Goal: Task Accomplishment & Management: Use online tool/utility

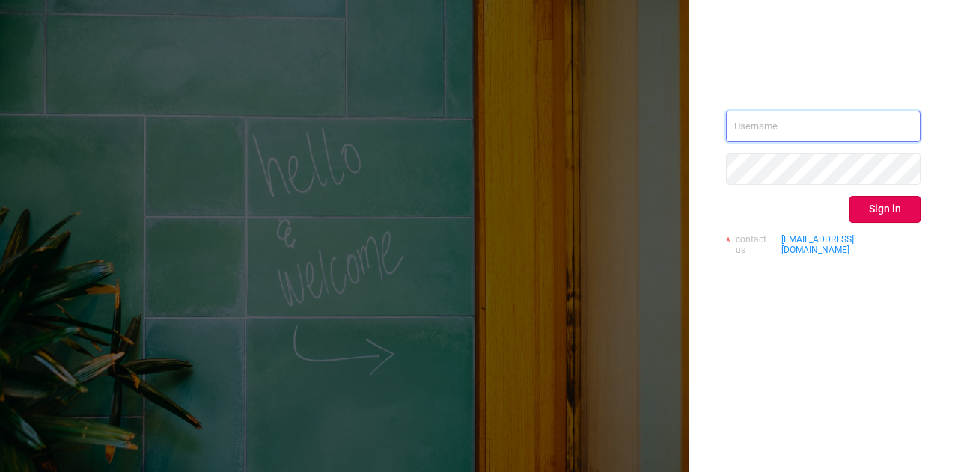
click at [769, 127] on input "text" at bounding box center [823, 126] width 195 height 31
type input "[DOMAIN_NAME][EMAIL_ADDRESS][DOMAIN_NAME]"
click at [884, 211] on button "Sign in" at bounding box center [885, 209] width 71 height 27
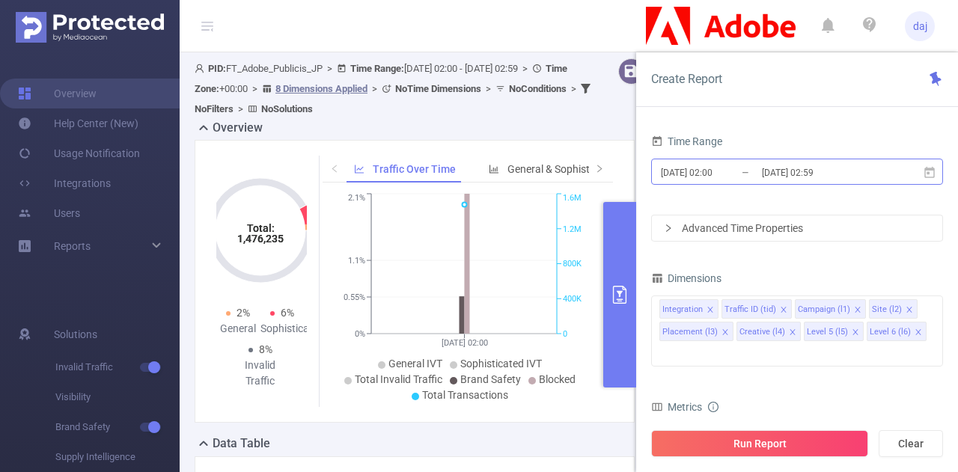
click at [774, 174] on input "[DATE] 02:59" at bounding box center [821, 172] width 121 height 20
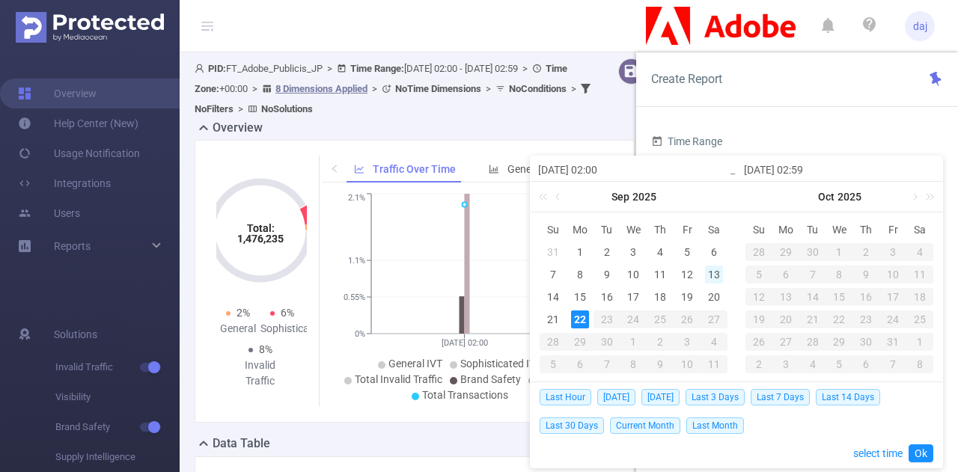
click at [711, 270] on div "13" at bounding box center [714, 275] width 18 height 18
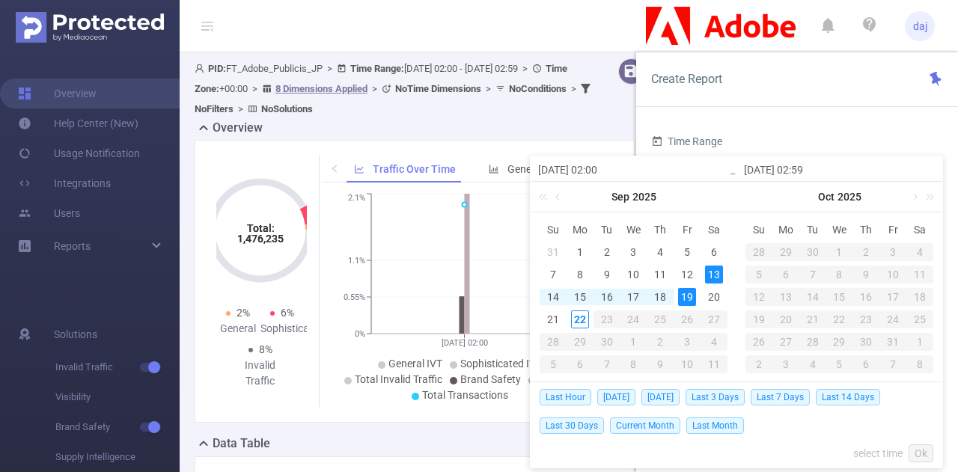
click at [691, 297] on div "19" at bounding box center [687, 297] width 18 height 18
type input "[DATE] 02:00"
type input "[DATE] 02:59"
type input "[DATE] 02:00"
type input "[DATE] 02:59"
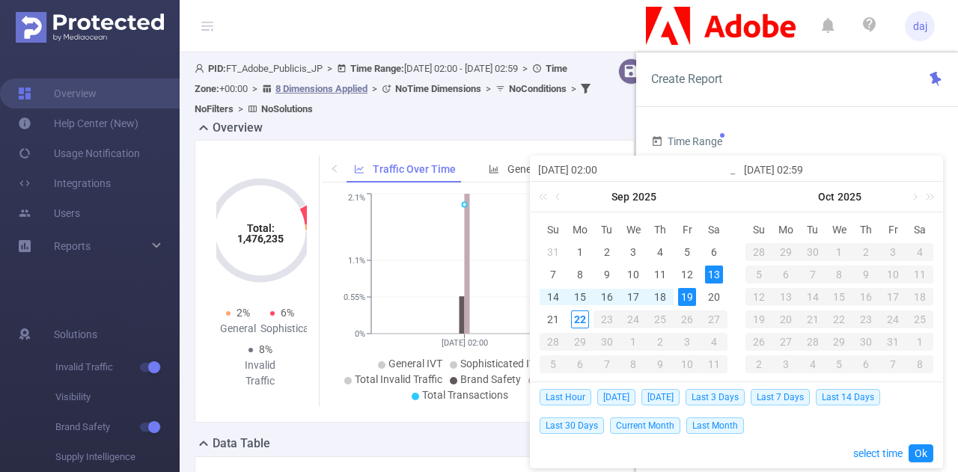
click at [611, 164] on input "[DATE] 02:00" at bounding box center [633, 170] width 191 height 18
click at [601, 170] on input "[DATE] 02:00" at bounding box center [633, 170] width 191 height 18
click at [604, 171] on input "[DATE] 02:00" at bounding box center [633, 170] width 191 height 18
click at [864, 449] on link "select time" at bounding box center [878, 454] width 49 height 28
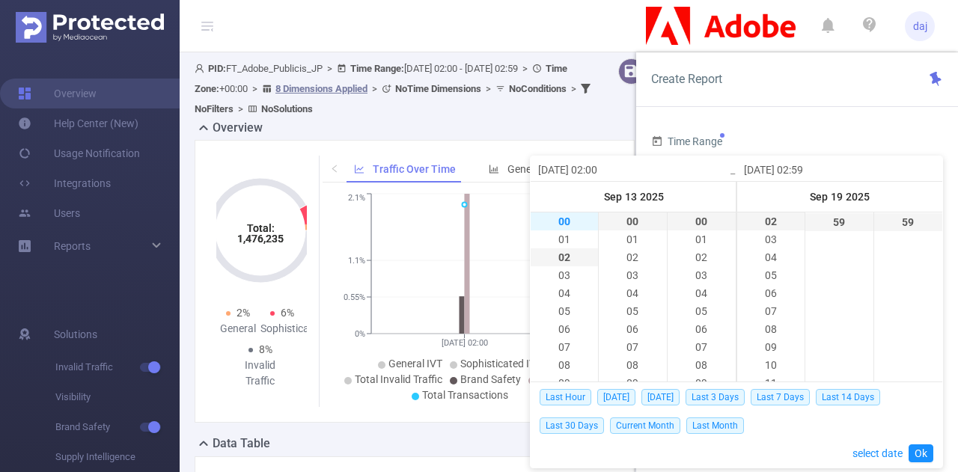
click at [569, 223] on li "00" at bounding box center [564, 222] width 67 height 18
type input "[DATE] 00:00"
click at [765, 230] on li "23" at bounding box center [771, 222] width 67 height 18
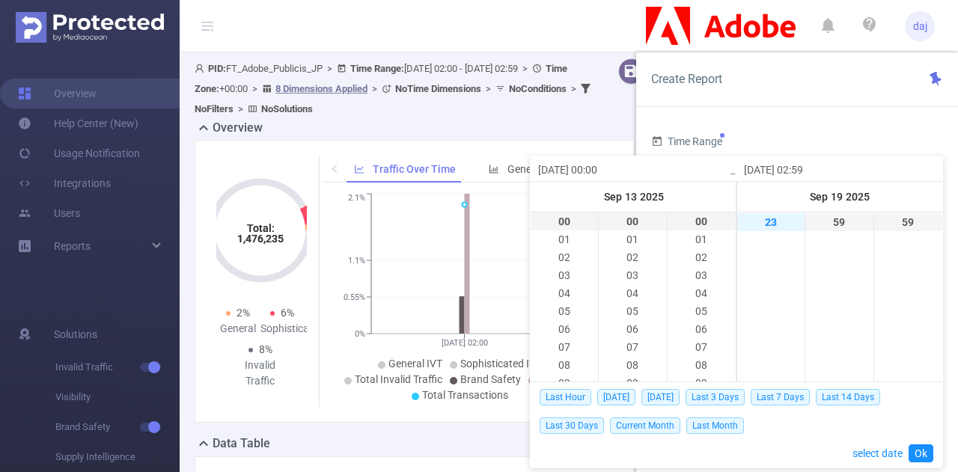
type input "[DATE] 23:59"
click at [920, 459] on link "Ok" at bounding box center [921, 454] width 25 height 18
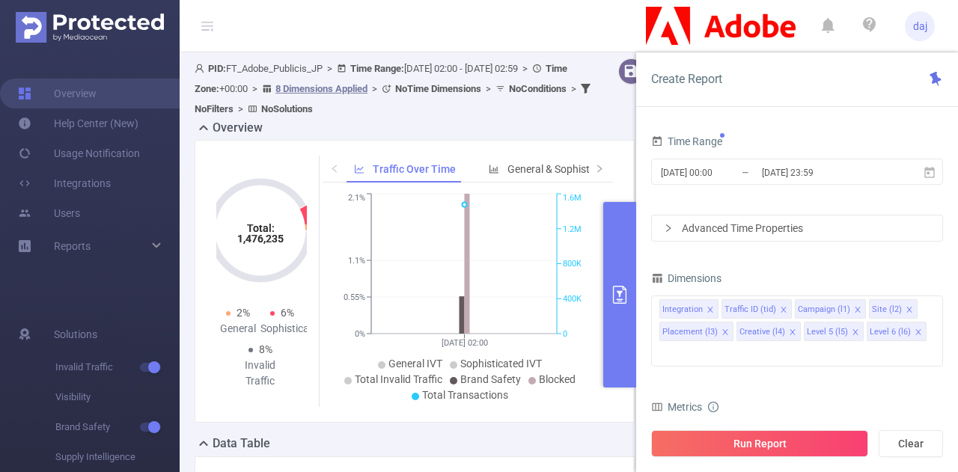
click at [779, 230] on div "Advanced Time Properties" at bounding box center [797, 228] width 291 height 25
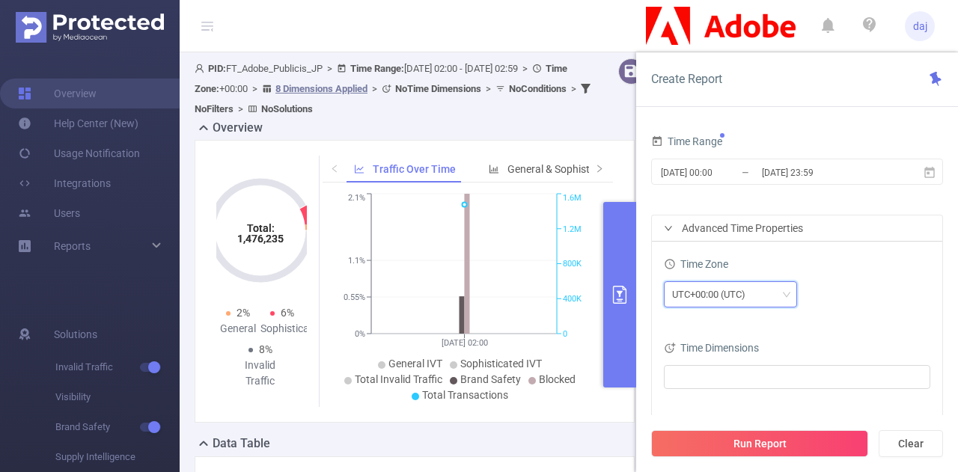
click at [737, 299] on div "UTC+00:00 (UTC)" at bounding box center [714, 294] width 84 height 25
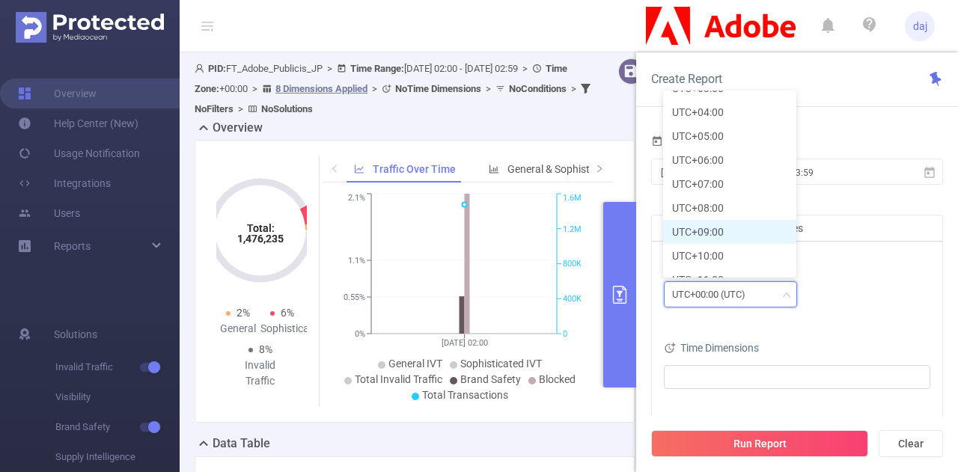
scroll to position [434, 0]
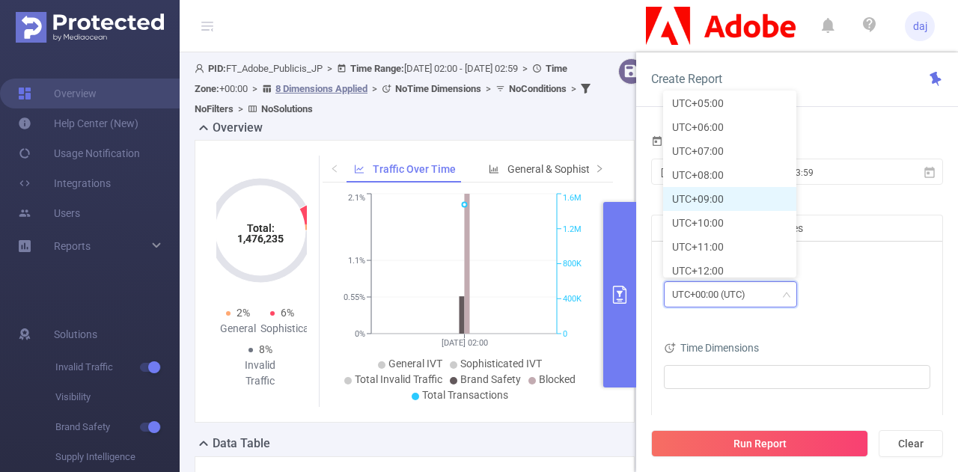
click at [722, 201] on li "UTC+09:00" at bounding box center [729, 199] width 133 height 24
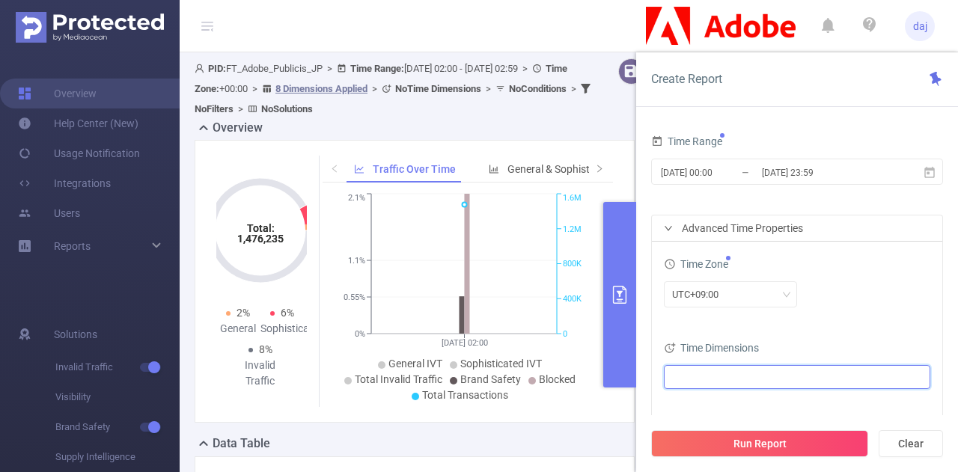
click at [735, 373] on ul at bounding box center [792, 377] width 246 height 22
type input "d"
click at [698, 294] on li "Date (Example: [DATE] )" at bounding box center [796, 293] width 261 height 20
click at [691, 293] on span at bounding box center [690, 293] width 12 height 12
click at [857, 265] on div "Time Zone" at bounding box center [797, 266] width 267 height 25
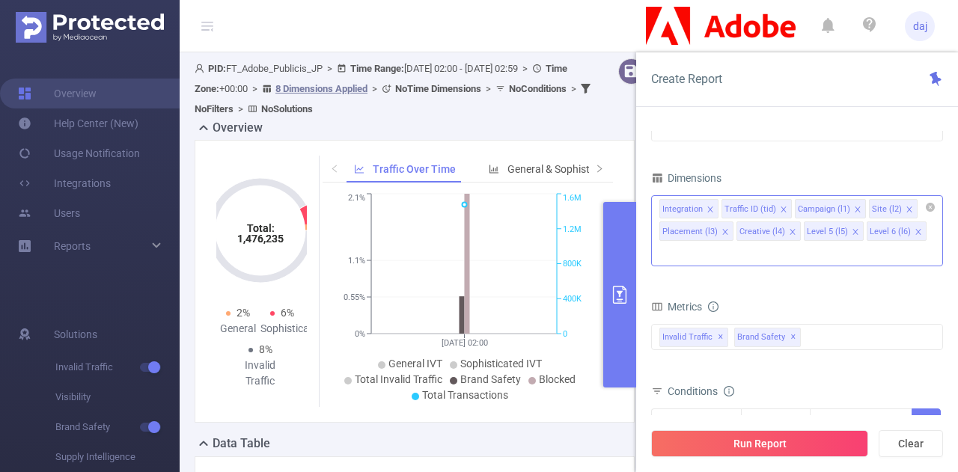
click at [708, 207] on icon "icon: close" at bounding box center [710, 209] width 5 height 5
click at [728, 229] on icon "icon: close" at bounding box center [725, 231] width 5 height 5
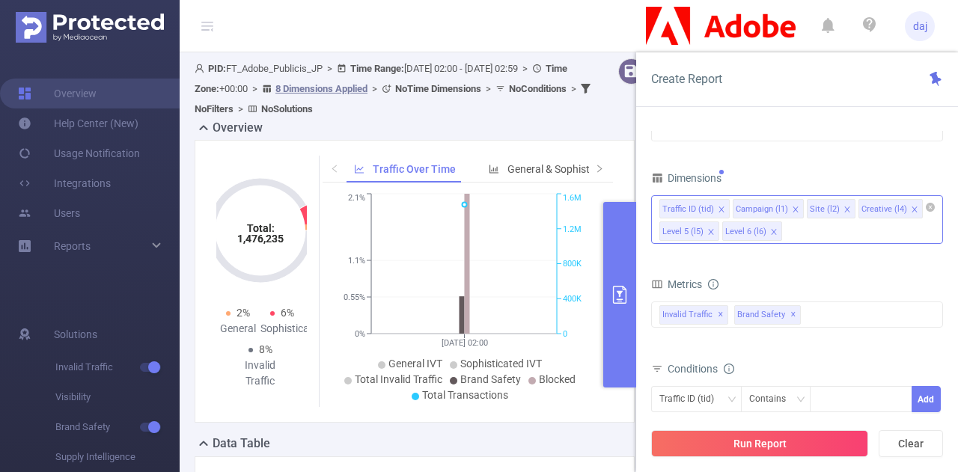
click at [911, 206] on icon "icon: close" at bounding box center [914, 209] width 7 height 7
click at [907, 206] on icon "icon: close" at bounding box center [910, 209] width 7 height 7
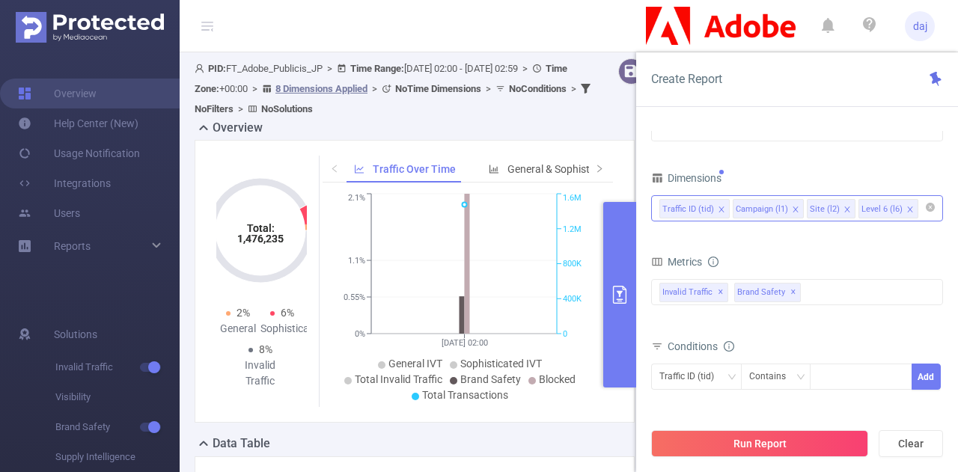
click at [907, 206] on icon "icon: close" at bounding box center [910, 209] width 7 height 7
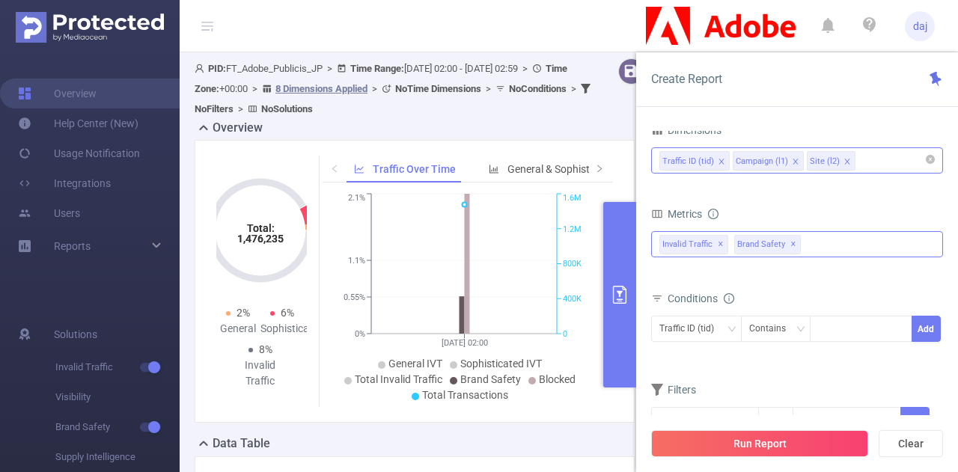
click at [720, 246] on span "✕" at bounding box center [721, 245] width 6 height 18
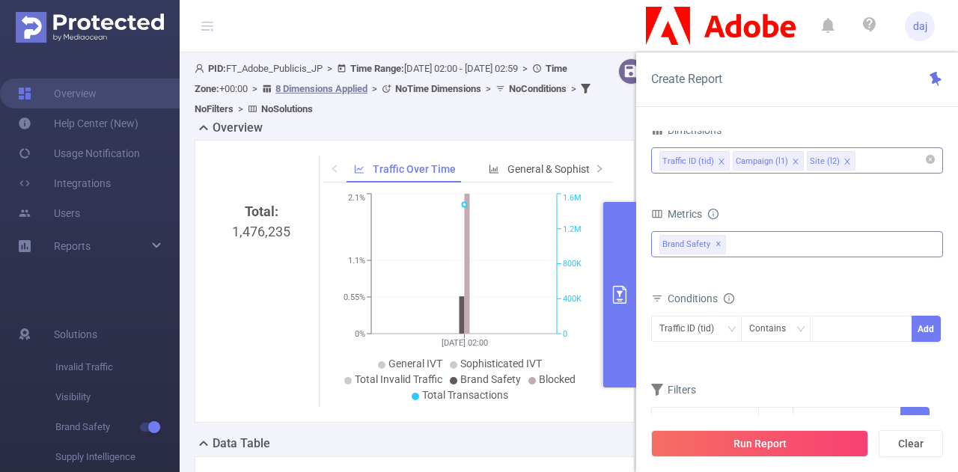
click at [720, 246] on span "Brand Safety ✕" at bounding box center [693, 244] width 67 height 19
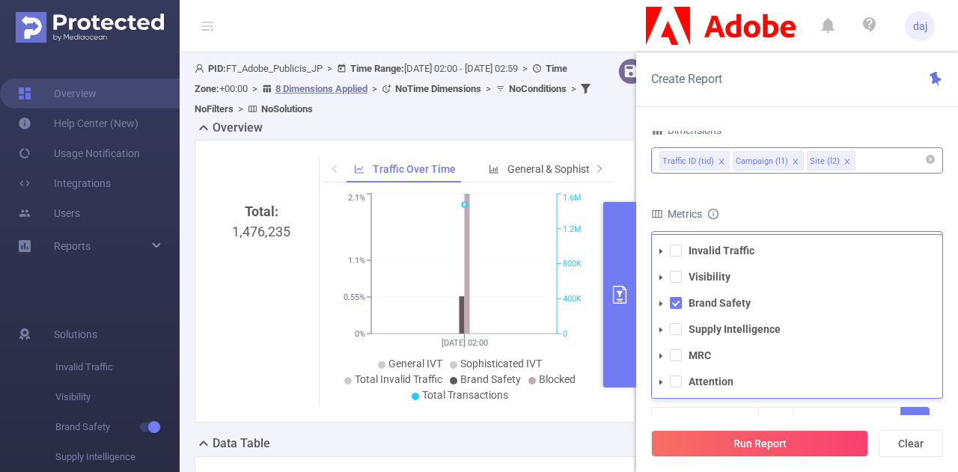
click at [720, 246] on strong "Invalid Traffic" at bounding box center [722, 251] width 66 height 12
click at [679, 305] on span at bounding box center [676, 303] width 12 height 12
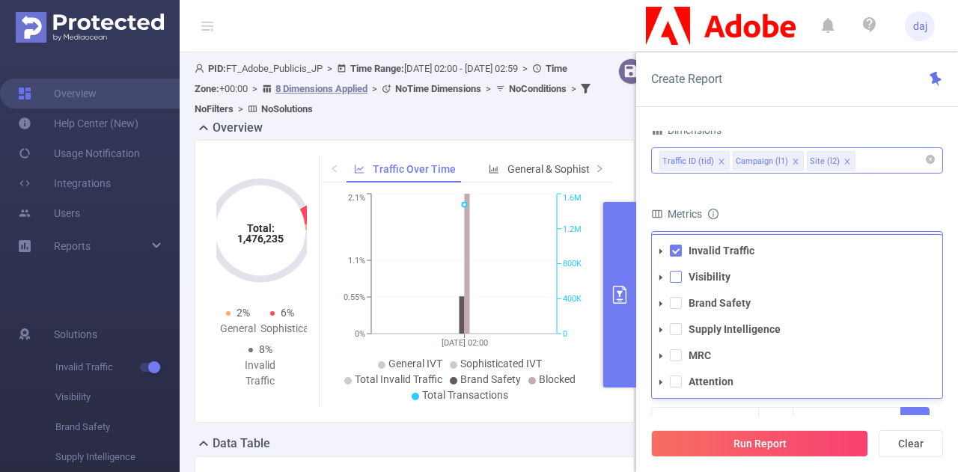
click at [679, 271] on span at bounding box center [676, 277] width 12 height 12
click at [681, 306] on span at bounding box center [676, 303] width 12 height 12
click at [675, 330] on span at bounding box center [676, 329] width 12 height 12
click at [673, 343] on ul "Invalid Traffic Visibility Brand Safety Supply Intelligence MRC Attention" at bounding box center [797, 316] width 291 height 151
click at [676, 356] on span at bounding box center [676, 356] width 12 height 12
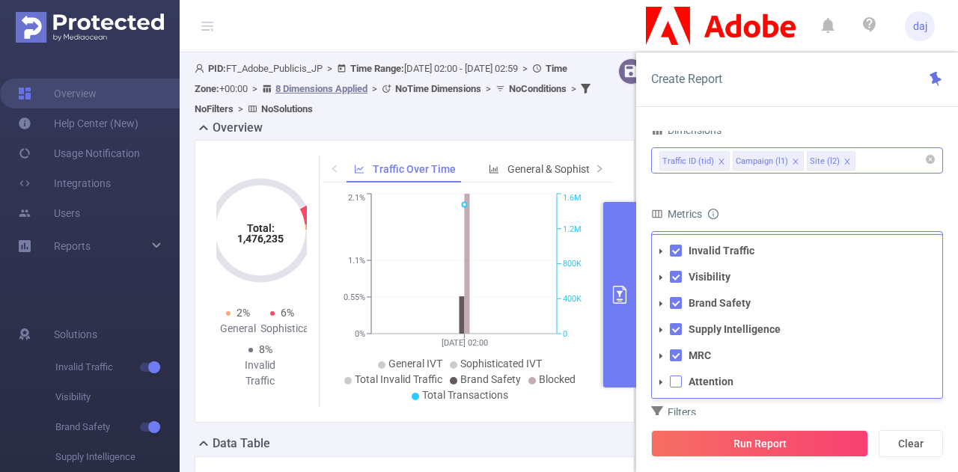
click at [676, 379] on span at bounding box center [676, 382] width 12 height 12
click at [883, 190] on form "Dimensions Traffic ID (tid) Campaign (l1) Site (l2) Metrics Total General IVT D…" at bounding box center [797, 298] width 292 height 356
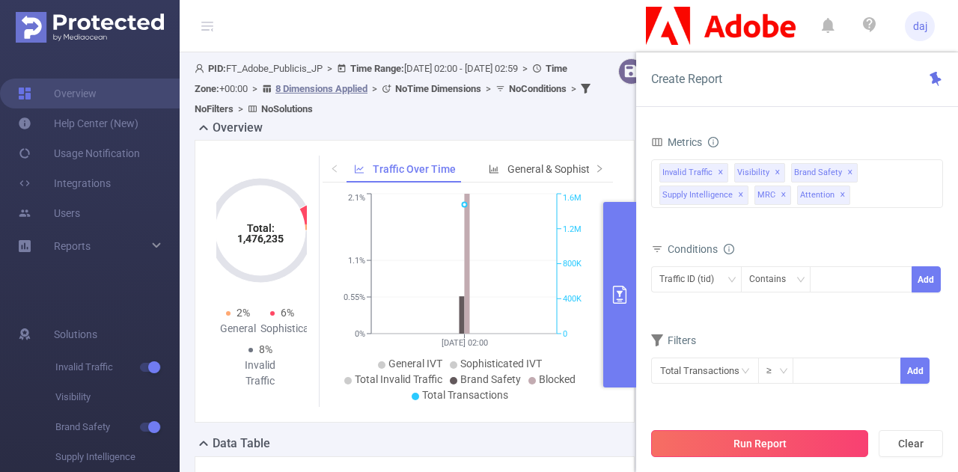
click at [802, 444] on button "Run Report" at bounding box center [759, 444] width 217 height 27
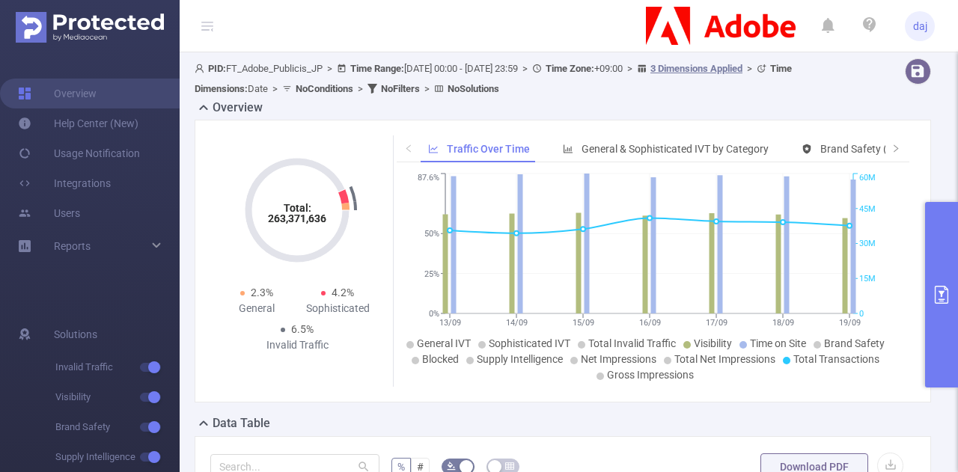
scroll to position [123, 0]
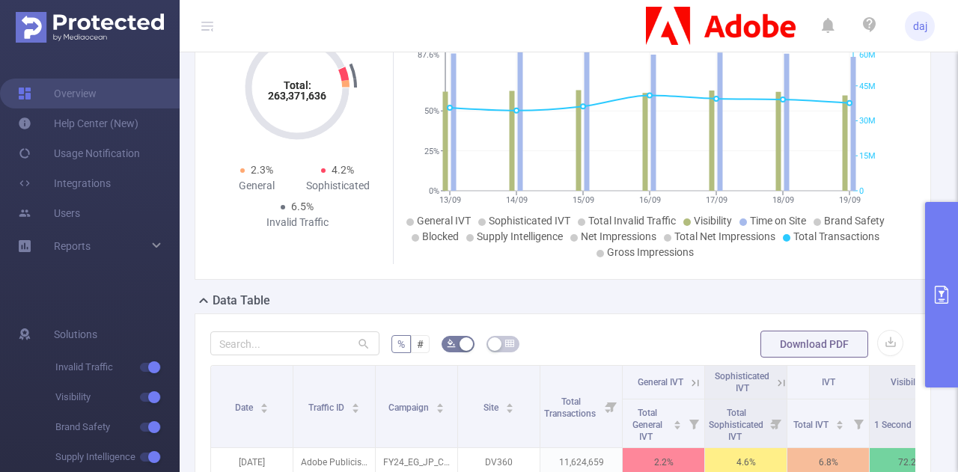
click at [948, 267] on button "primary" at bounding box center [942, 295] width 33 height 186
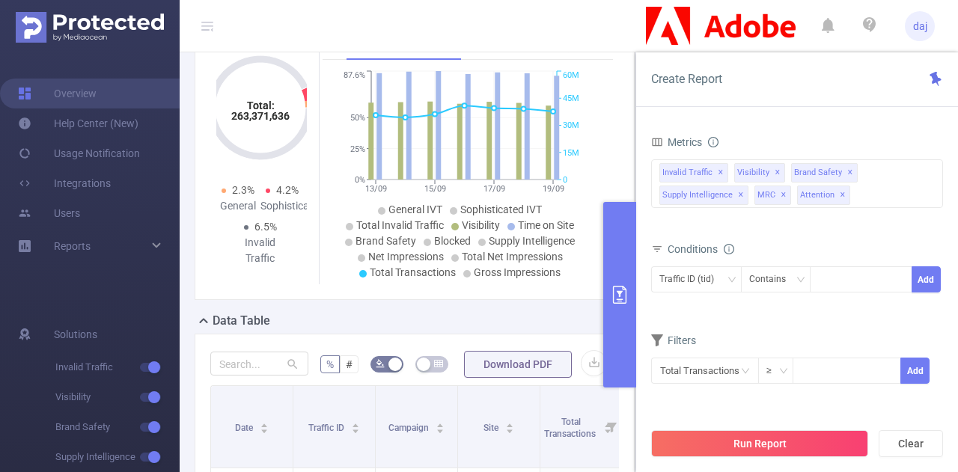
click at [641, 281] on div "Time Range [DATE] 00:00 _ [DATE] 23:59 Advanced Time Properties Time Zone UTC+0…" at bounding box center [797, 307] width 322 height 383
click at [636, 282] on button "primary" at bounding box center [620, 295] width 33 height 186
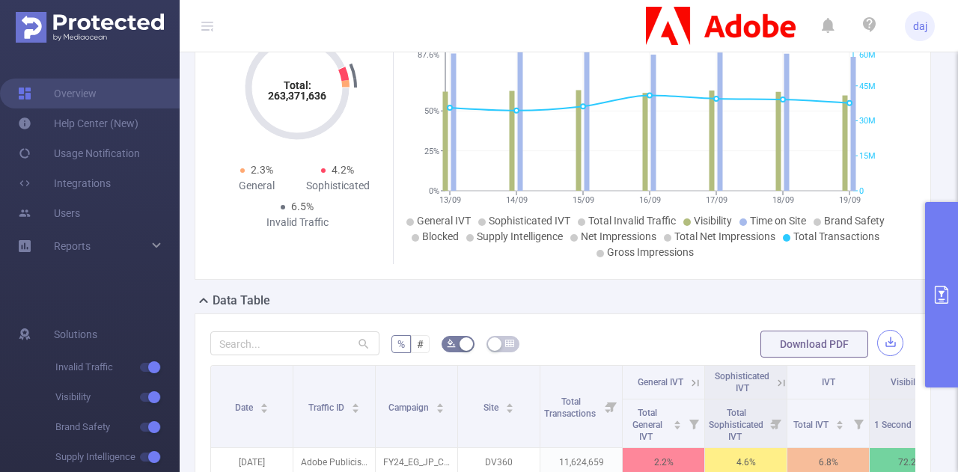
click at [882, 347] on button "button" at bounding box center [891, 343] width 26 height 26
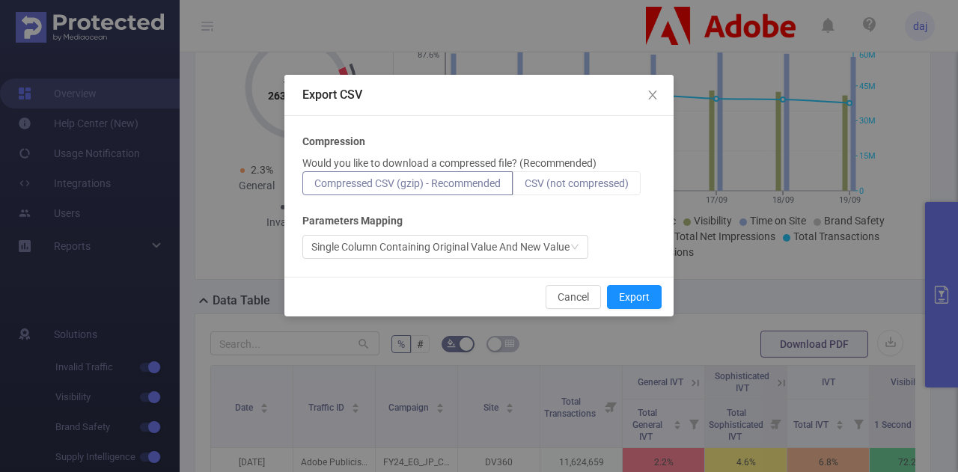
click at [565, 186] on span "CSV (not compressed)" at bounding box center [577, 183] width 104 height 12
click at [525, 187] on input "CSV (not compressed)" at bounding box center [525, 187] width 0 height 0
click at [651, 305] on button "Export" at bounding box center [634, 297] width 55 height 24
